Goal: Transaction & Acquisition: Purchase product/service

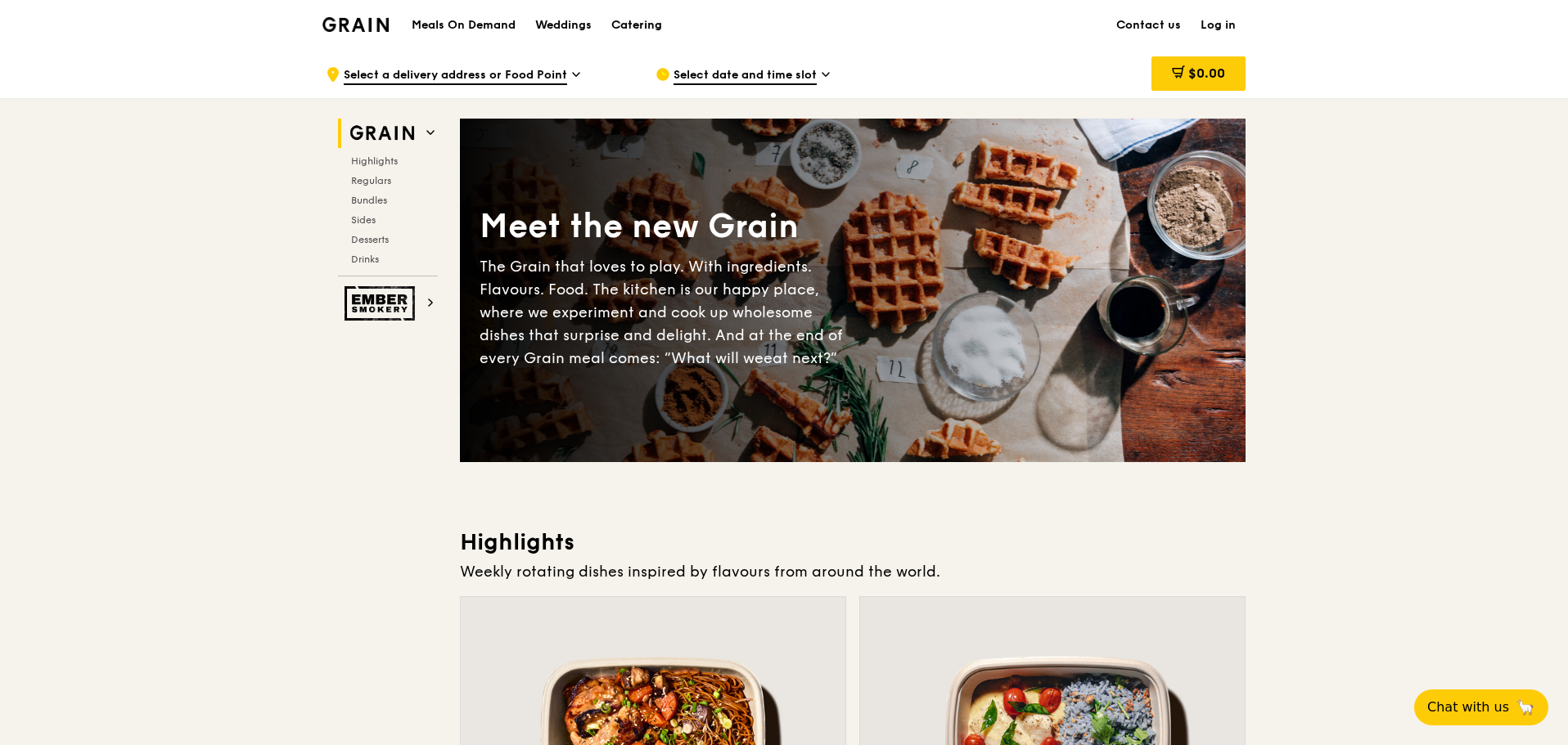
click at [611, 26] on link "Catering" at bounding box center [636, 25] width 70 height 49
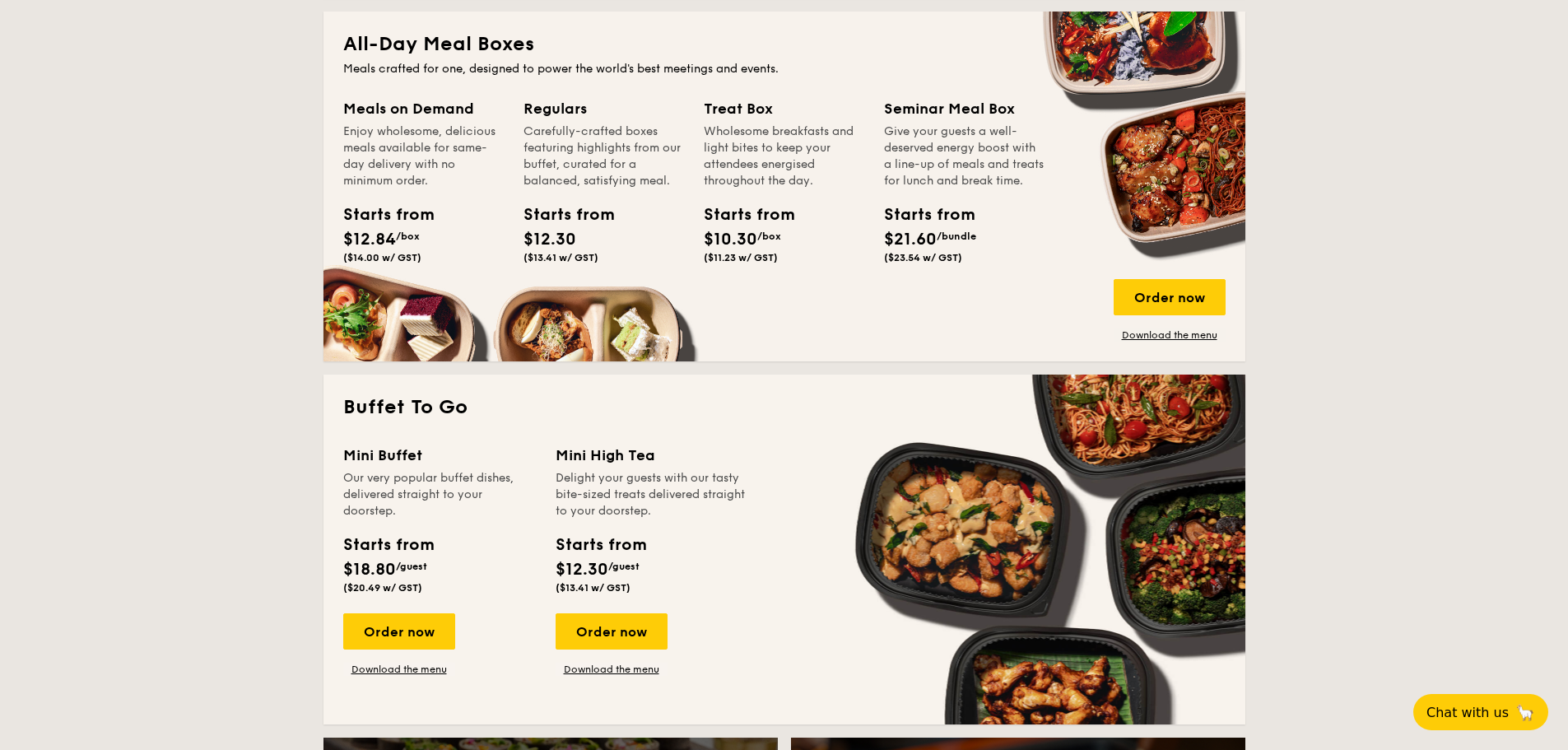
scroll to position [1236, 0]
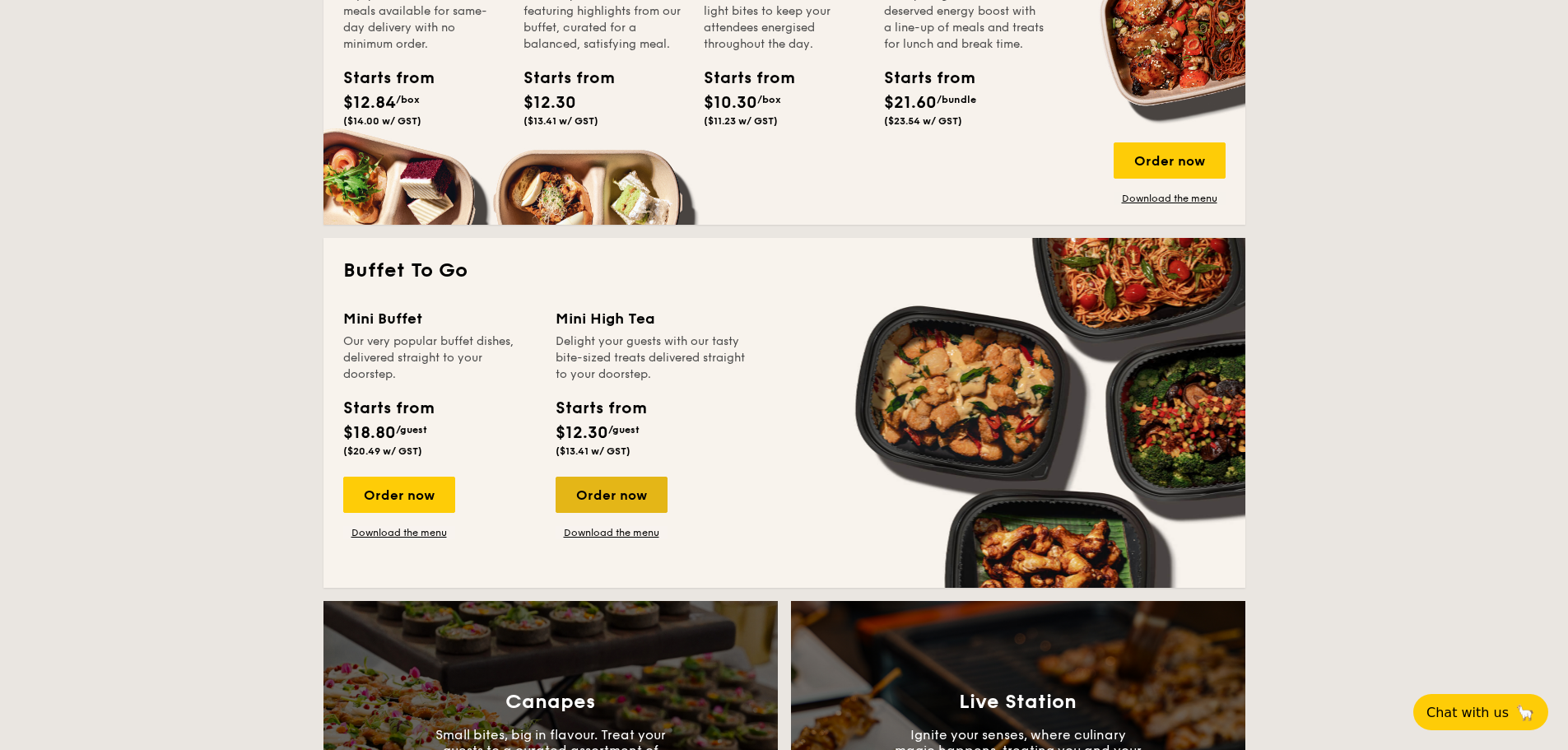
click at [616, 500] on div "Order now" at bounding box center [611, 495] width 112 height 37
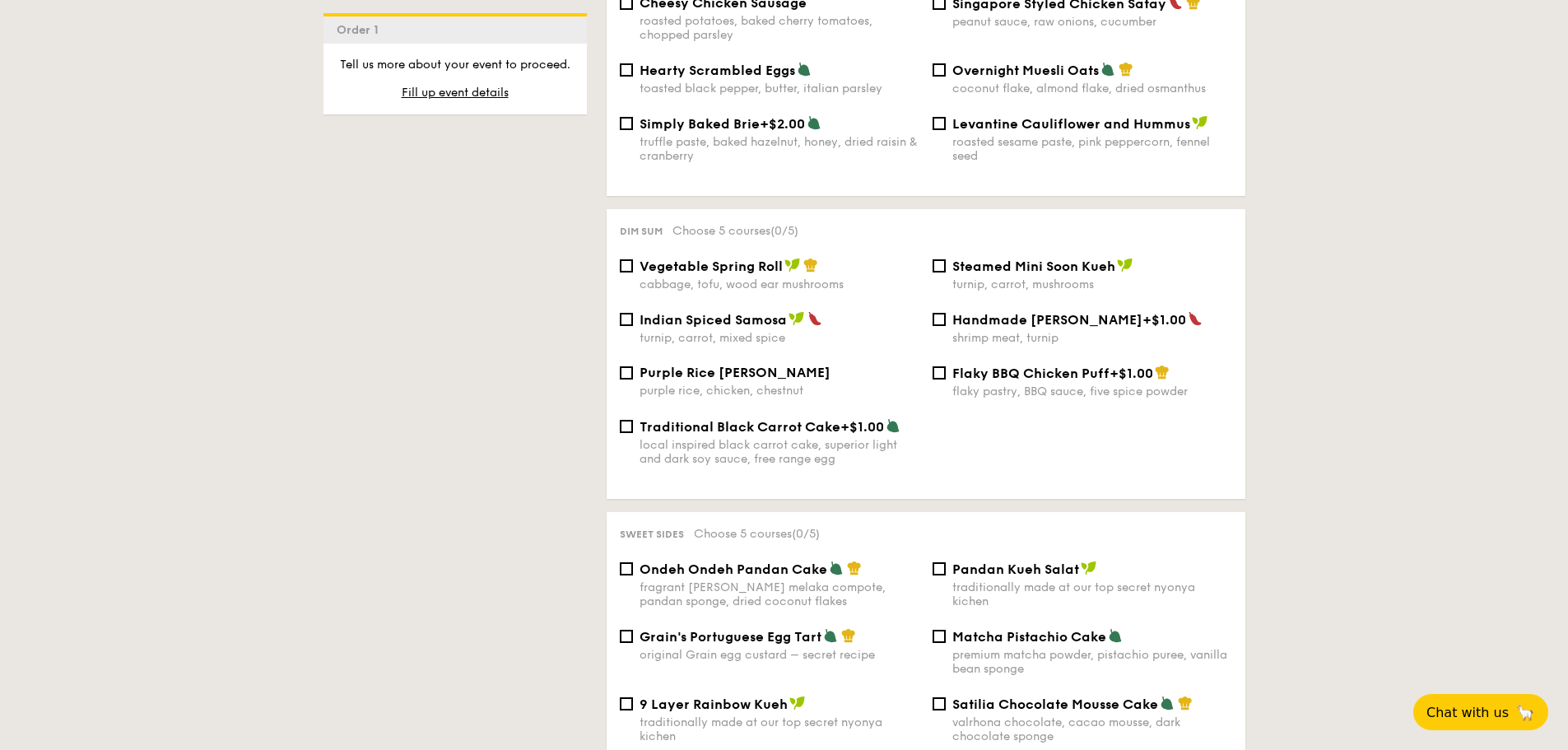
scroll to position [1318, 0]
